Goal: Go to known website: Access a specific website the user already knows

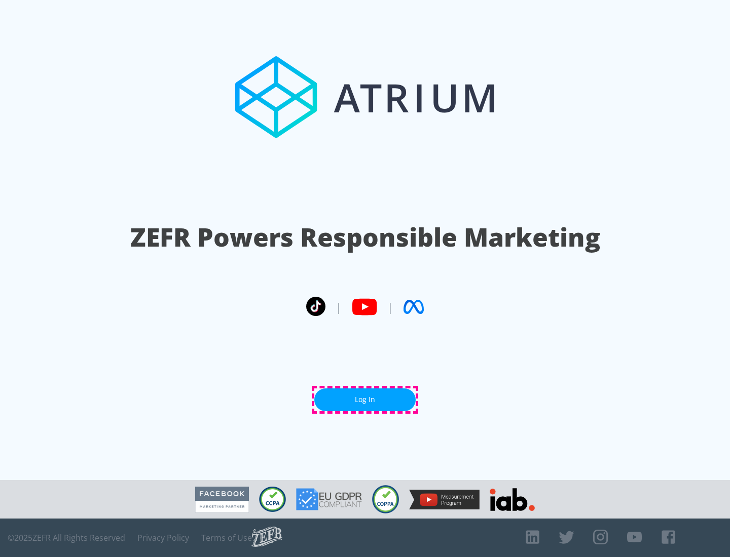
click at [365, 400] on link "Log In" at bounding box center [364, 400] width 101 height 23
